Goal: Task Accomplishment & Management: Manage account settings

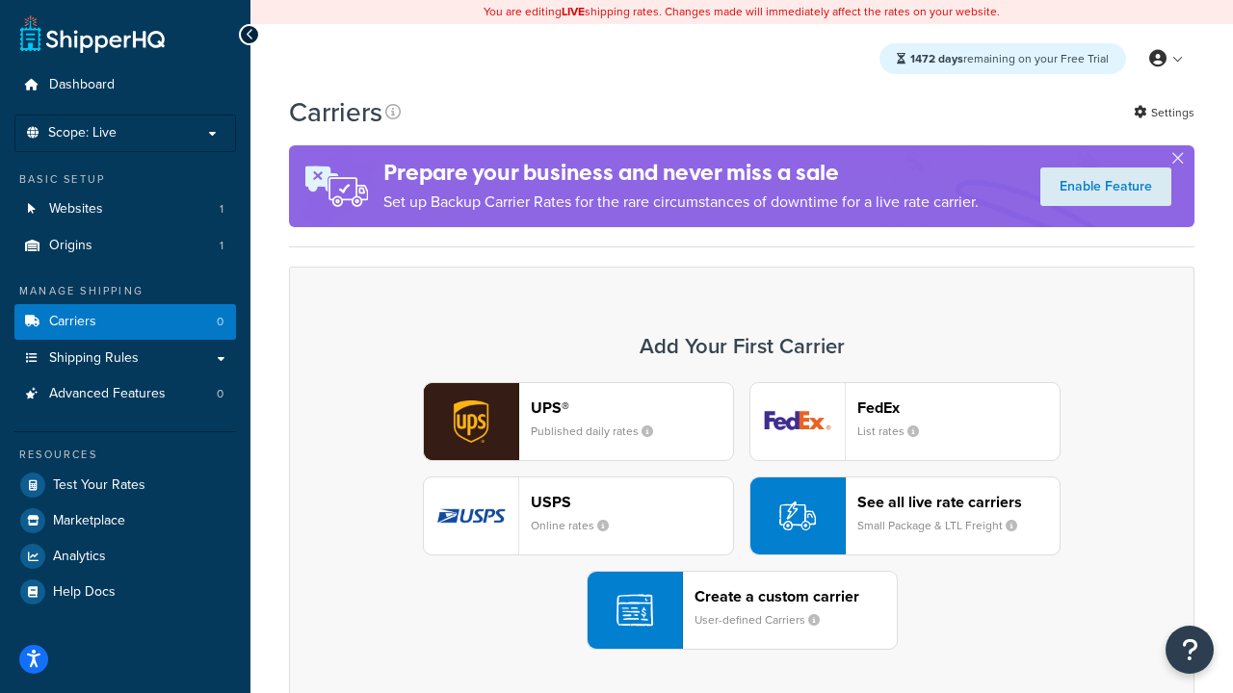
click at [741, 517] on div "UPS® Published daily rates FedEx List rates USPS Online rates See all live rate…" at bounding box center [741, 516] width 865 height 268
click at [958, 408] on header "FedEx" at bounding box center [958, 408] width 202 height 18
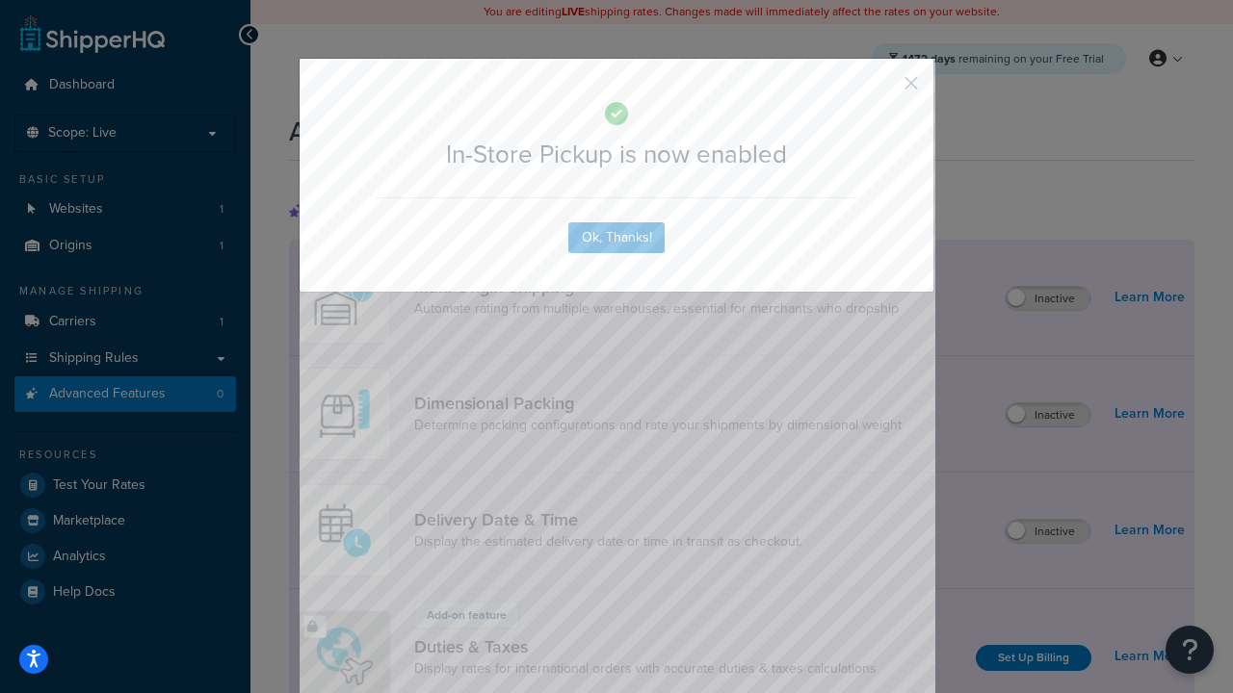
scroll to position [626, 0]
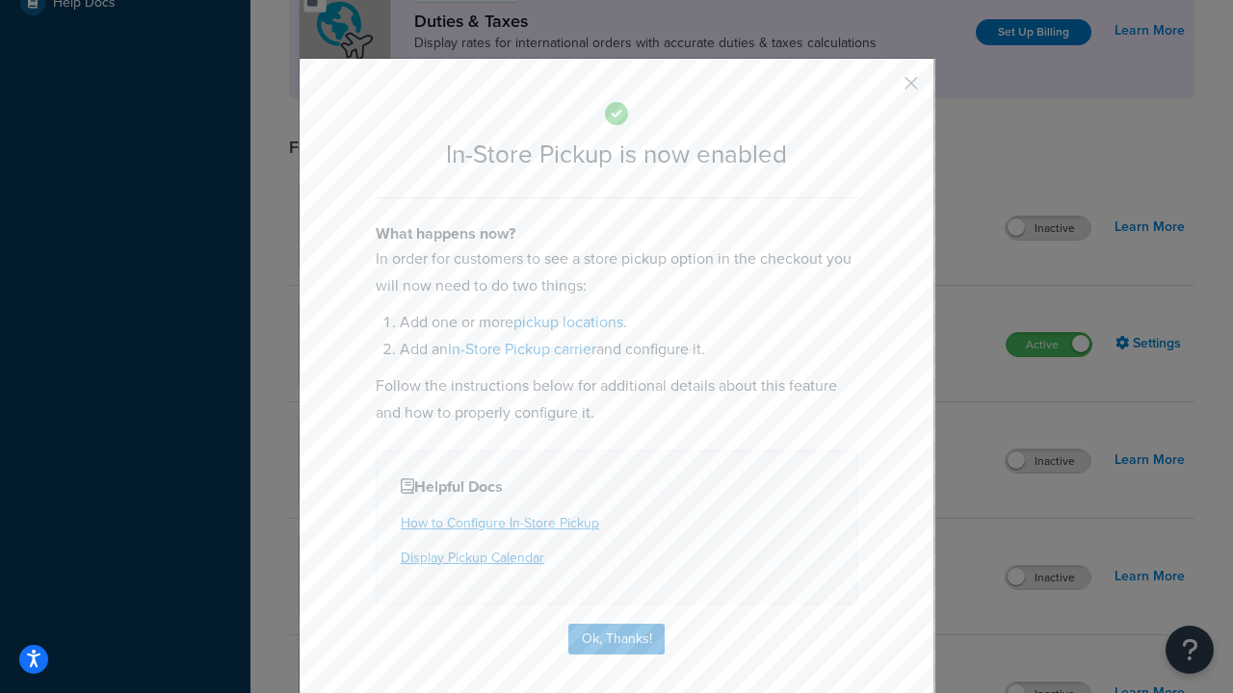
click at [882, 90] on button "button" at bounding box center [882, 90] width 5 height 5
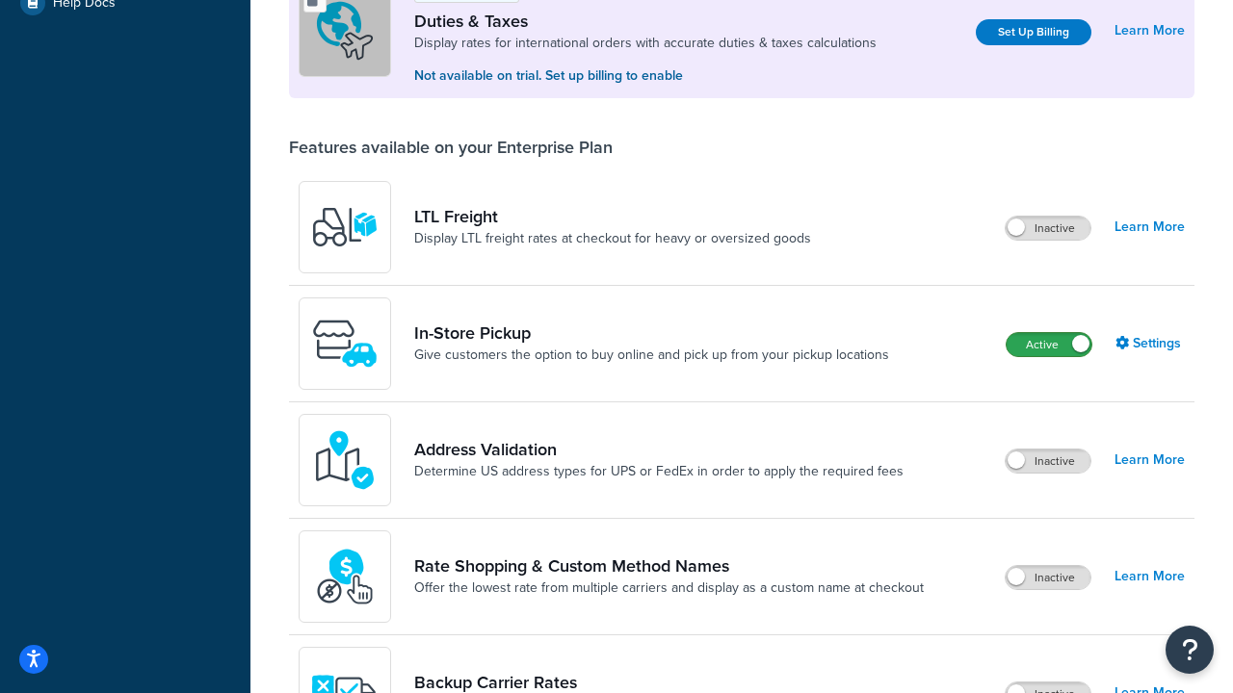
click at [1049, 347] on label "Active" at bounding box center [1048, 344] width 85 height 23
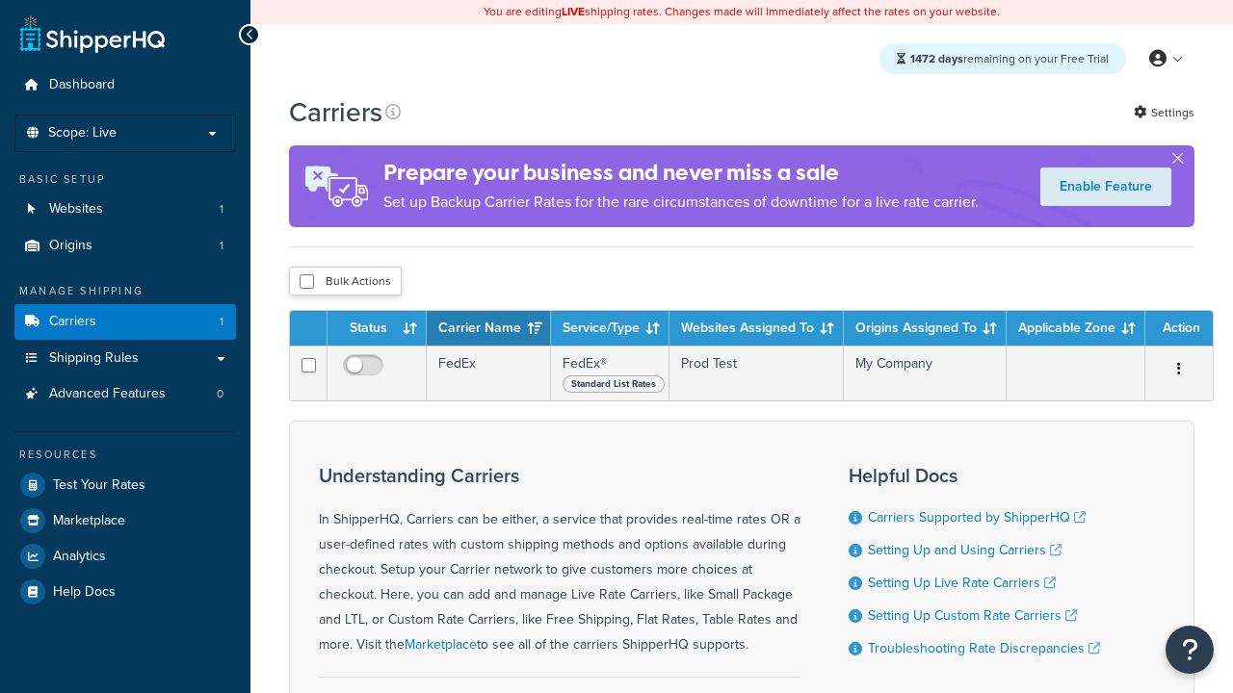
click at [306, 283] on input "checkbox" at bounding box center [306, 281] width 14 height 14
checkbox input "true"
click at [0, 0] on button "Delete" at bounding box center [0, 0] width 0 height 0
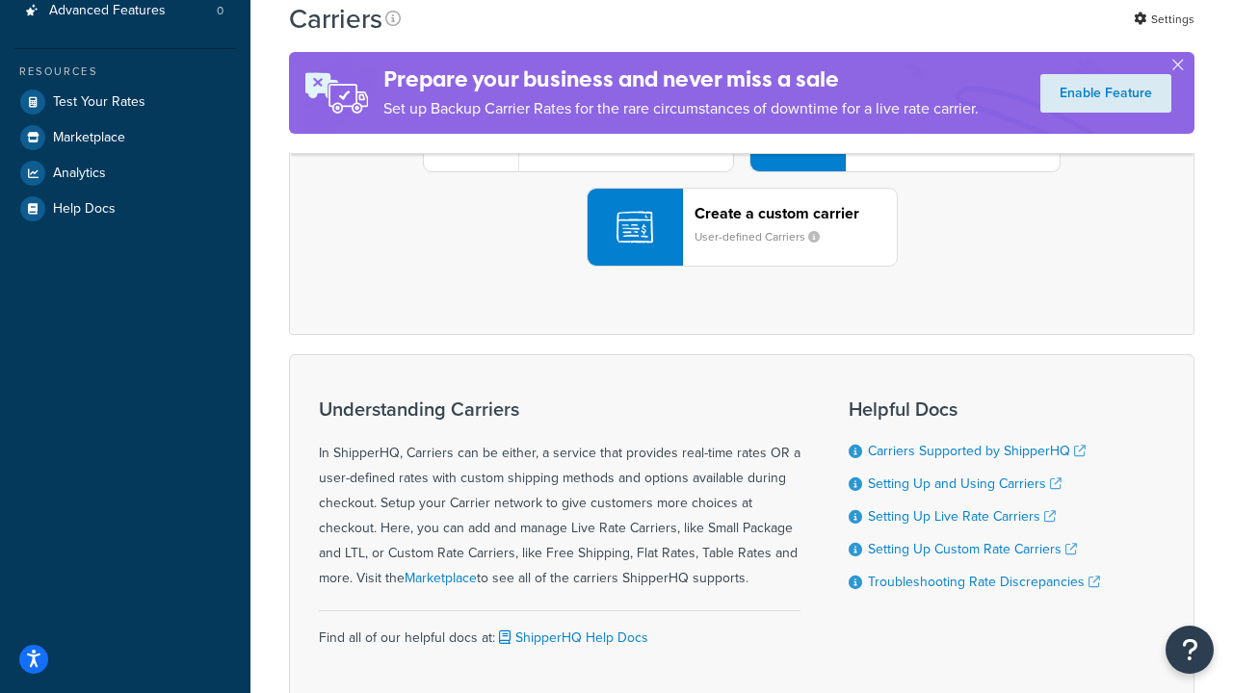
click at [741, 267] on div "UPS® Published daily rates FedEx List rates USPS Online rates See all live rate…" at bounding box center [741, 133] width 865 height 268
click at [958, 34] on header "FedEx" at bounding box center [958, 24] width 202 height 18
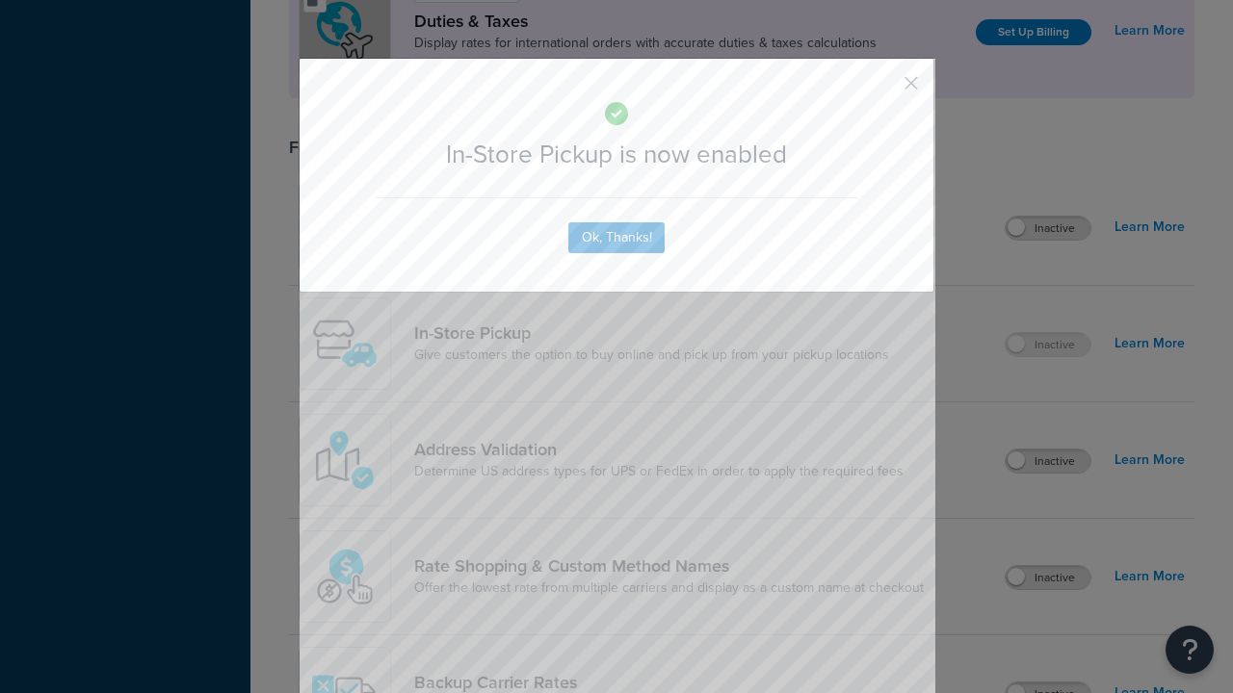
click at [882, 90] on button "button" at bounding box center [882, 90] width 5 height 5
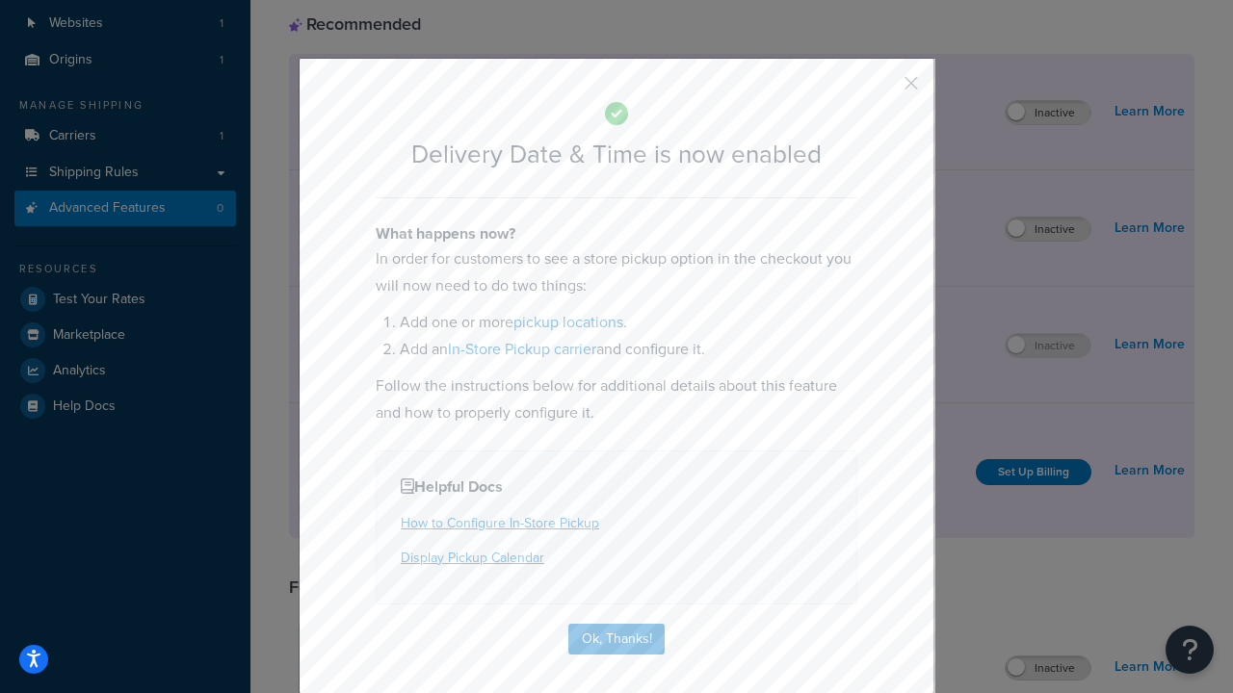
click at [882, 90] on button "button" at bounding box center [882, 90] width 5 height 5
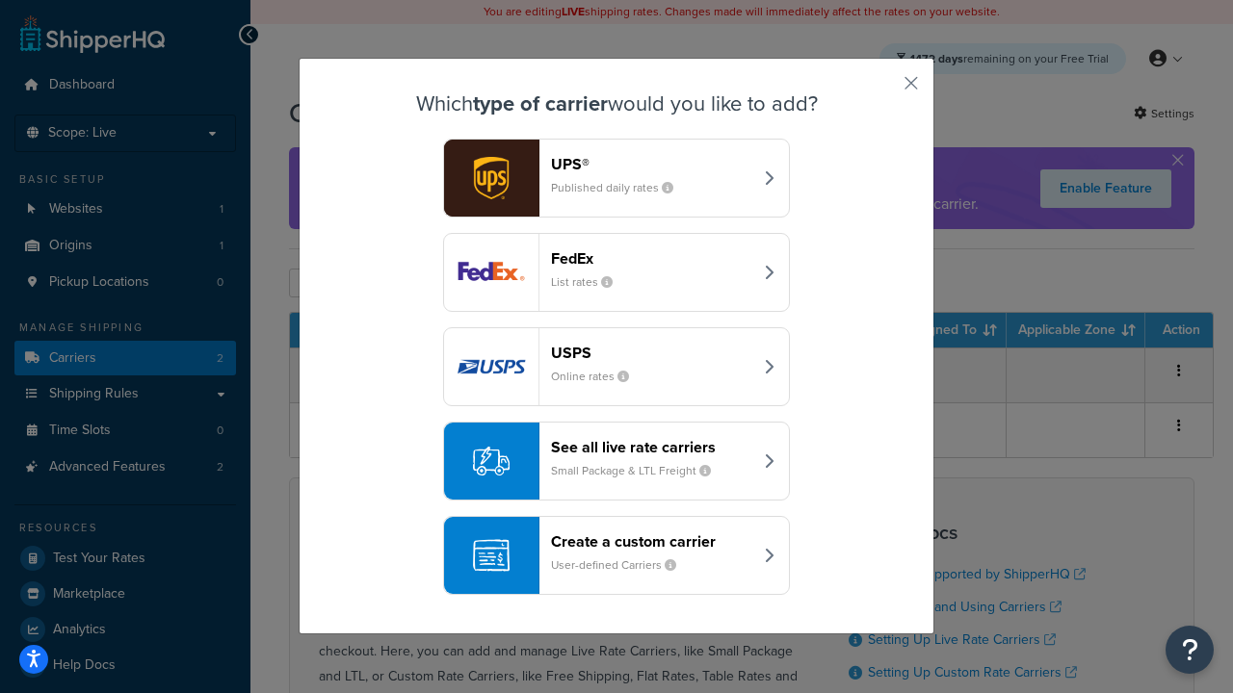
click at [616, 557] on div "Create a custom carrier User-defined Carriers" at bounding box center [651, 556] width 201 height 46
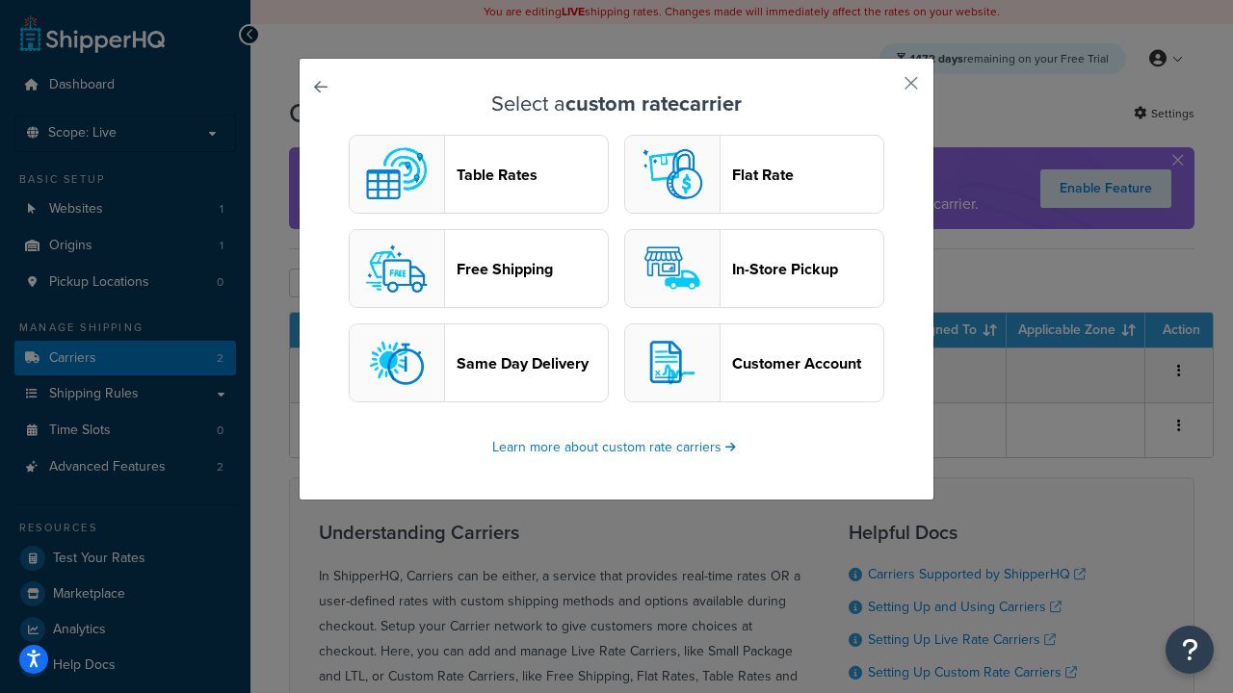
click at [754, 270] on header "In-Store Pickup" at bounding box center [807, 269] width 151 height 18
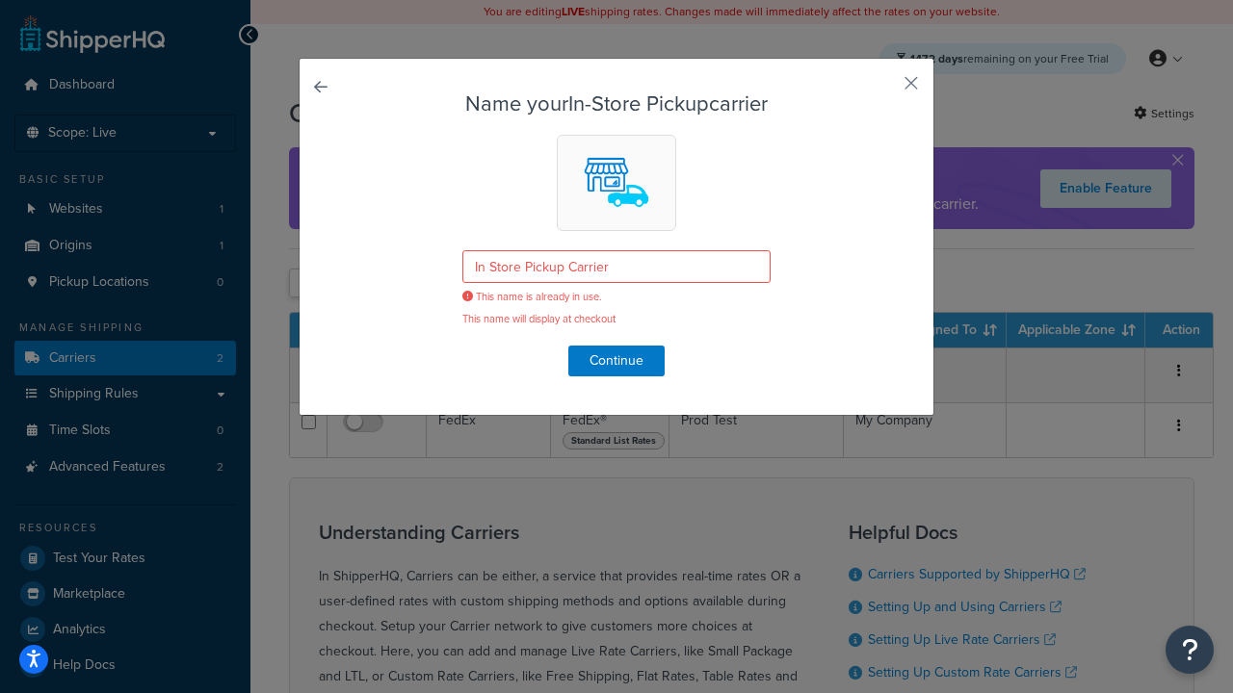
click at [882, 90] on button "button" at bounding box center [882, 90] width 5 height 5
click at [306, 285] on input "checkbox" at bounding box center [306, 283] width 14 height 14
checkbox input "true"
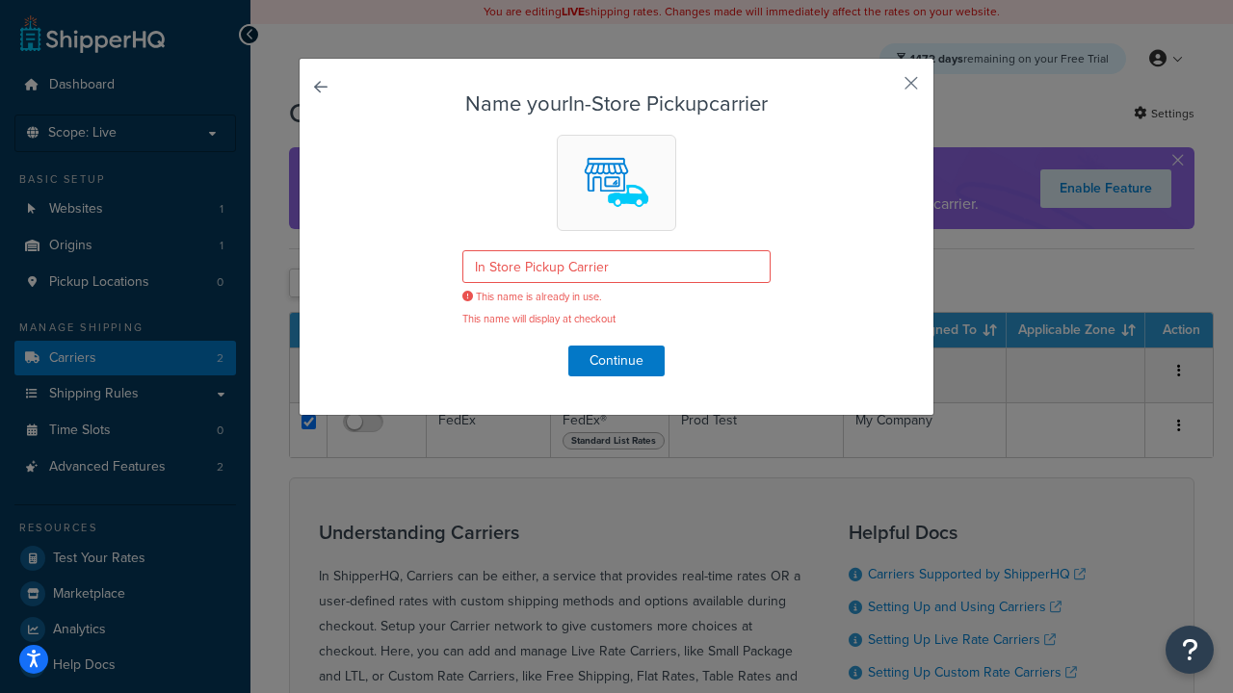
click at [0, 0] on button "Delete" at bounding box center [0, 0] width 0 height 0
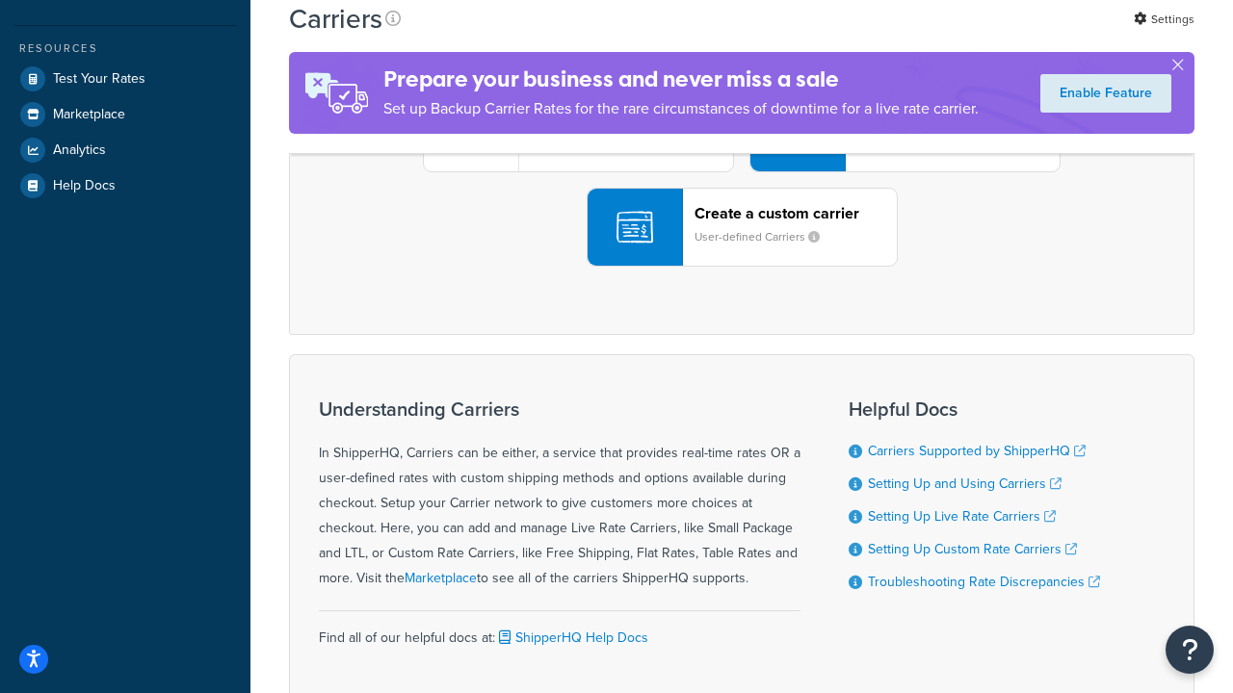
click at [741, 267] on div "UPS® Published daily rates FedEx List rates USPS Online rates See all live rate…" at bounding box center [741, 133] width 865 height 268
click at [741, 250] on div "Create a custom carrier User-defined Carriers" at bounding box center [795, 227] width 202 height 46
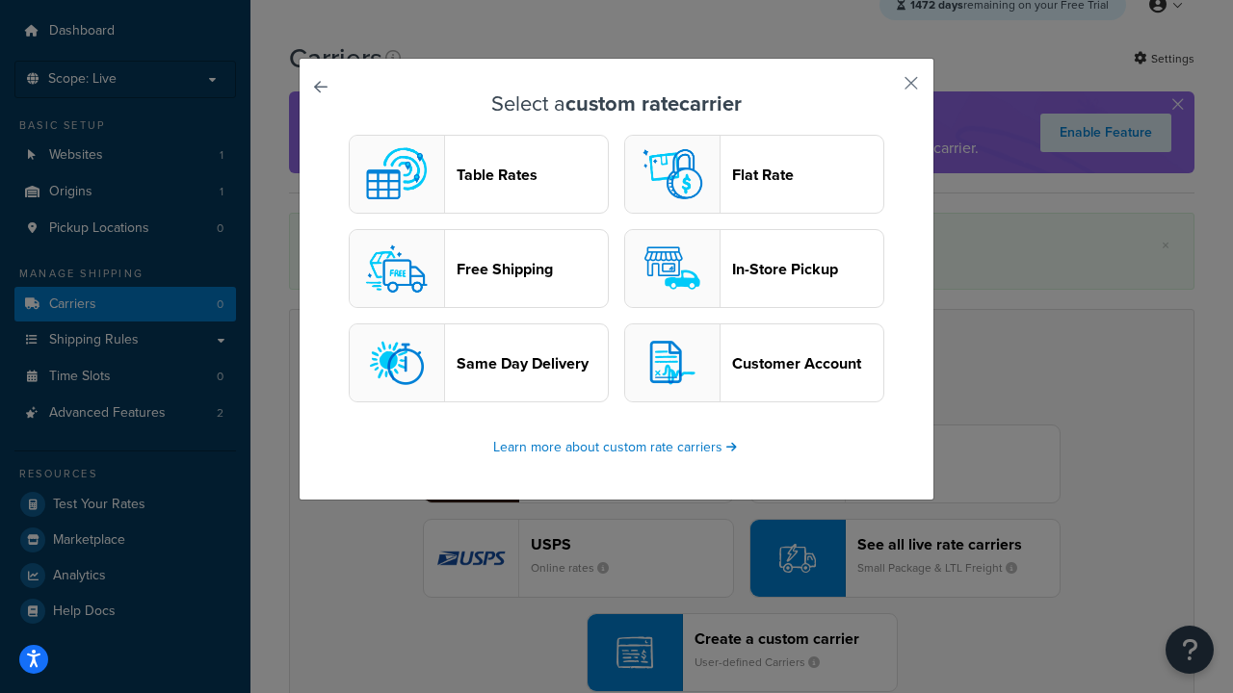
click at [754, 270] on header "In-Store Pickup" at bounding box center [807, 269] width 151 height 18
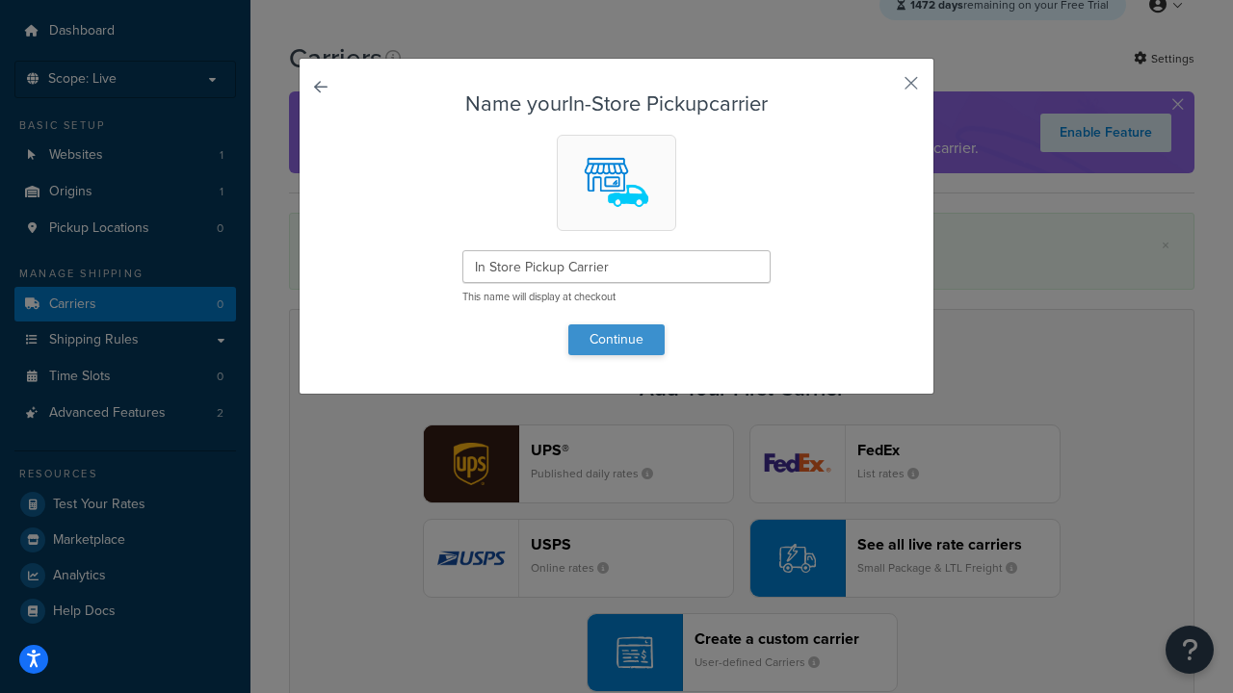
type input "In Store Pickup Carrier"
click at [616, 339] on button "Continue" at bounding box center [616, 340] width 96 height 31
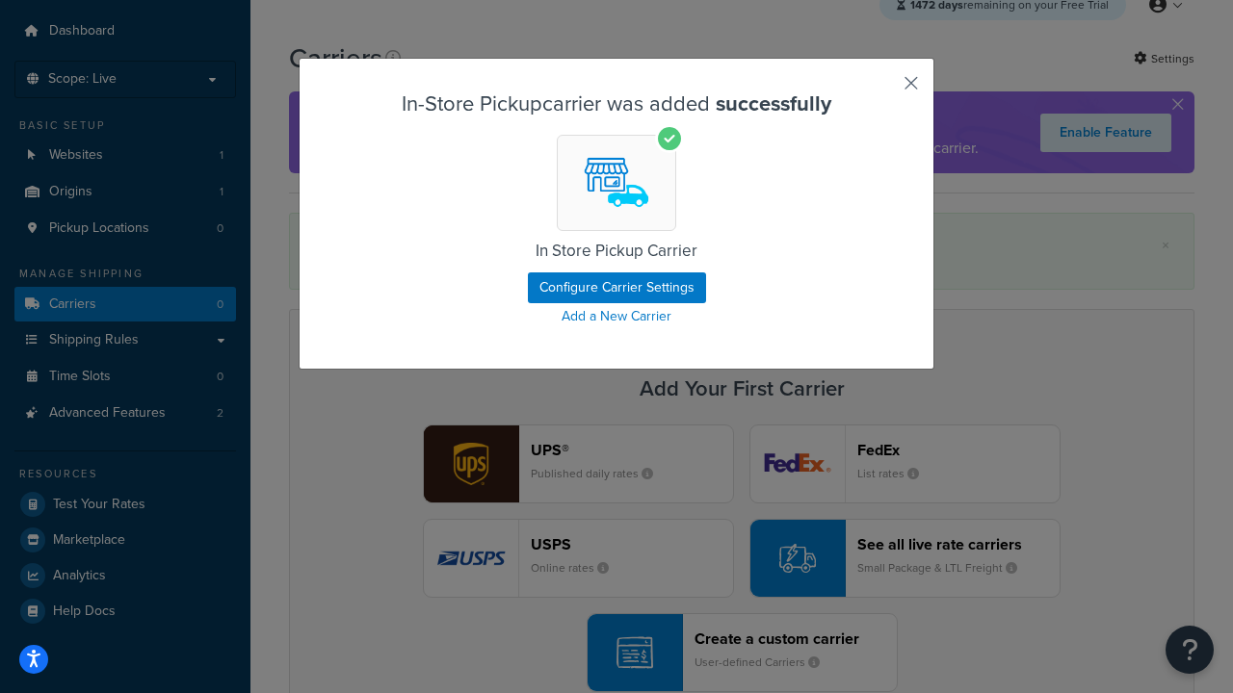
click at [882, 90] on button "button" at bounding box center [882, 90] width 5 height 5
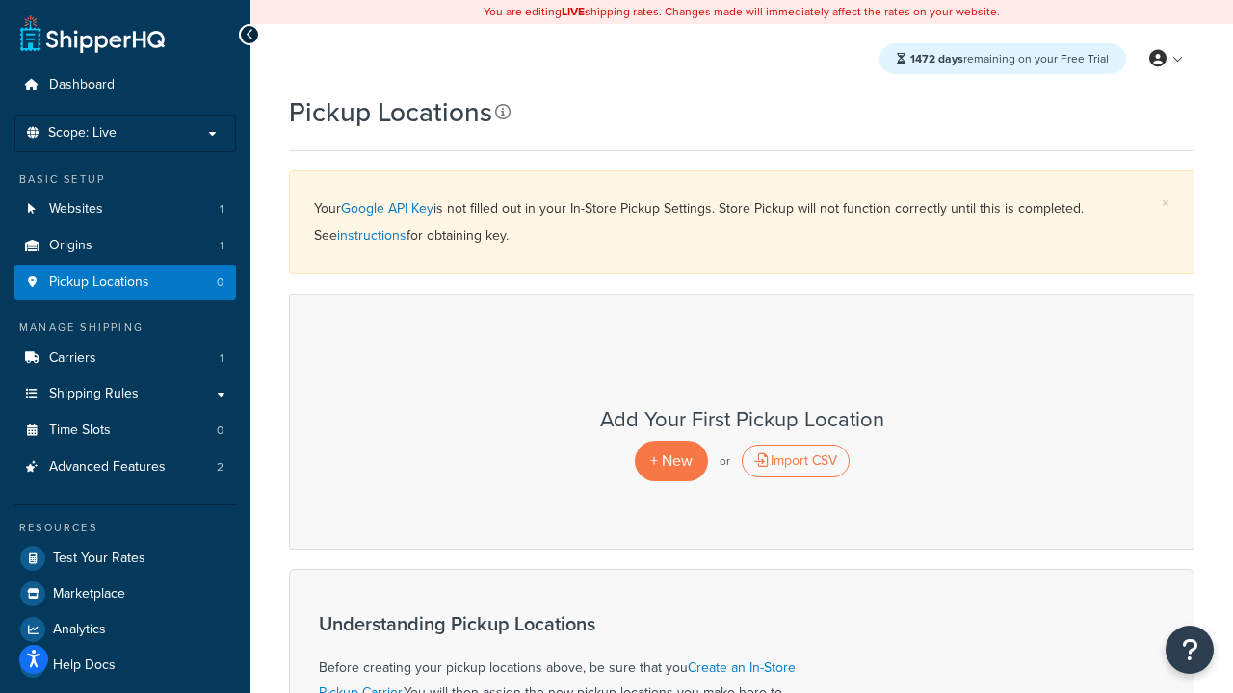
click at [501, 113] on icon at bounding box center [502, 111] width 15 height 15
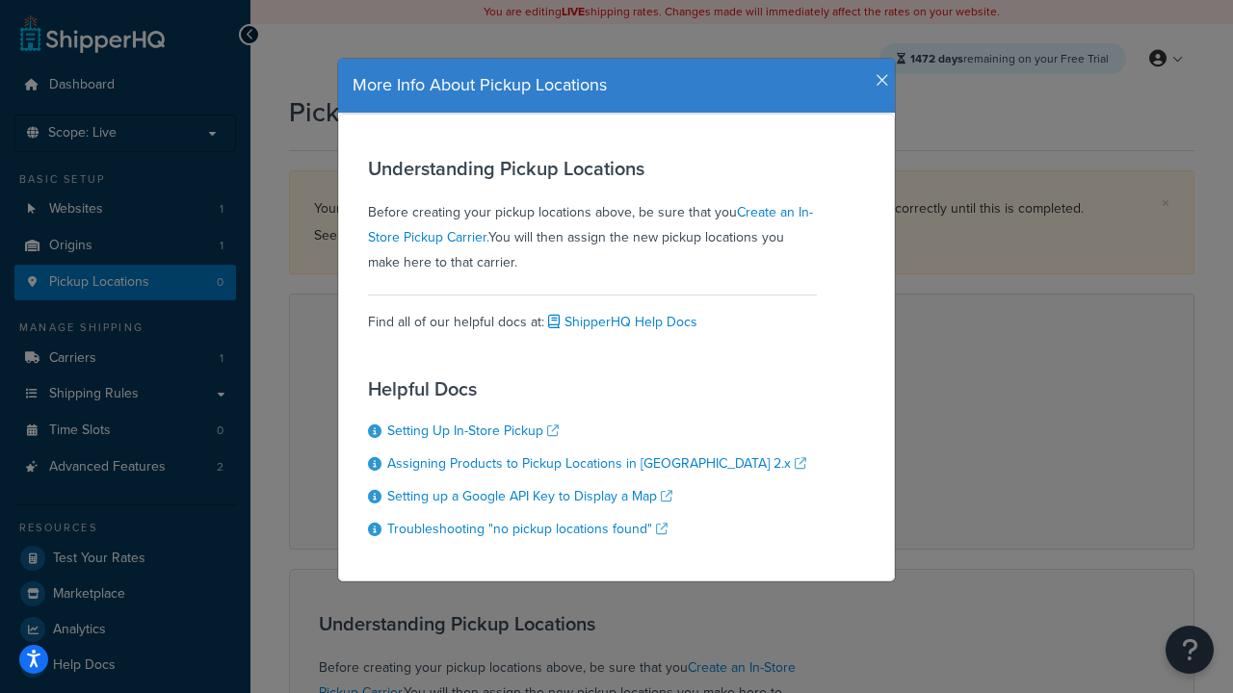
click at [877, 73] on icon "button" at bounding box center [881, 80] width 13 height 17
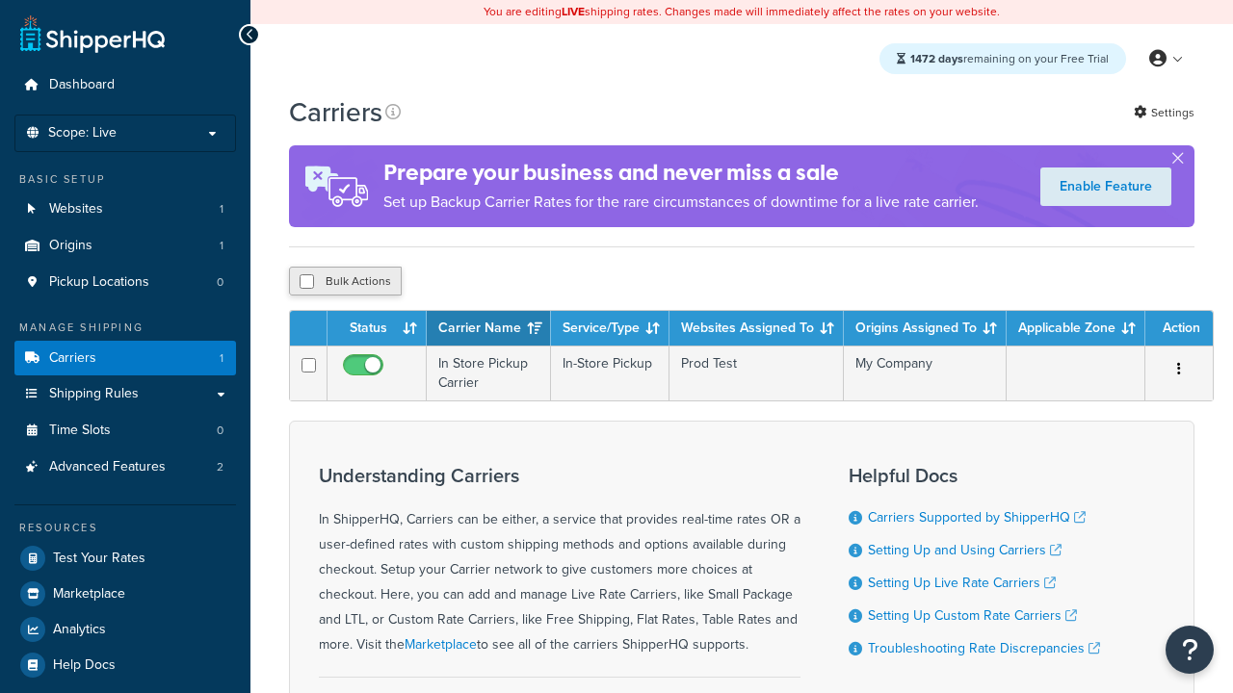
click at [306, 283] on input "checkbox" at bounding box center [306, 281] width 14 height 14
checkbox input "true"
click at [0, 0] on button "Delete" at bounding box center [0, 0] width 0 height 0
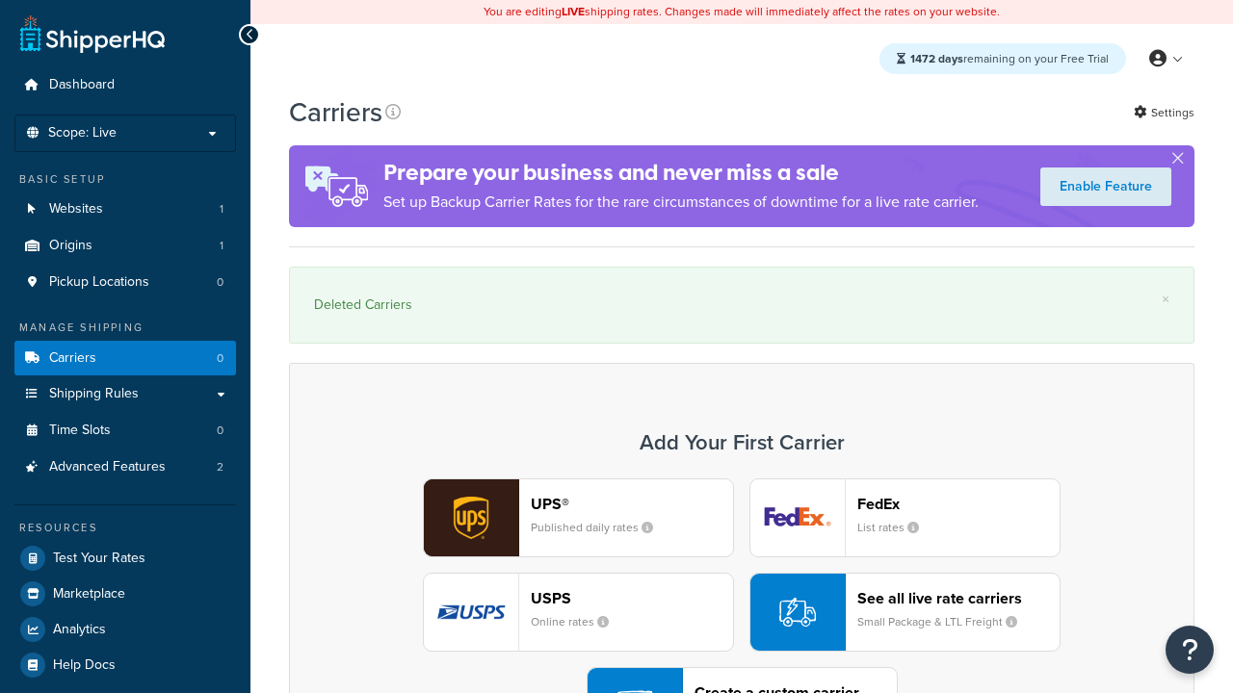
click at [741, 559] on div "UPS® Published daily rates FedEx List rates USPS Online rates See all live rate…" at bounding box center [741, 613] width 865 height 268
click at [958, 495] on header "FedEx" at bounding box center [958, 504] width 202 height 18
